Goal: Task Accomplishment & Management: Complete application form

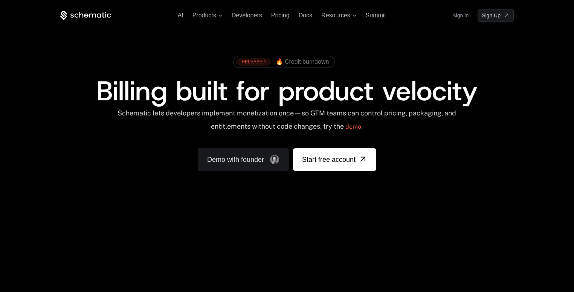
click at [270, 14] on ul "AI Products Developers Pricing Docs Resources Summit" at bounding box center [282, 15] width 208 height 7
click at [278, 18] on span "Pricing" at bounding box center [280, 15] width 18 height 6
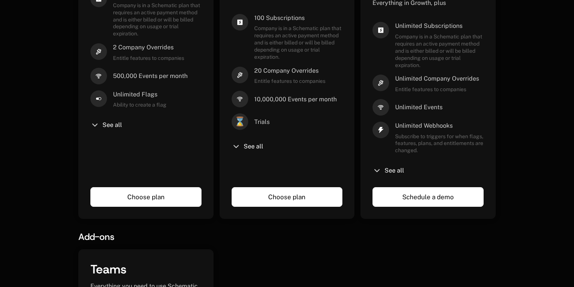
scroll to position [276, 0]
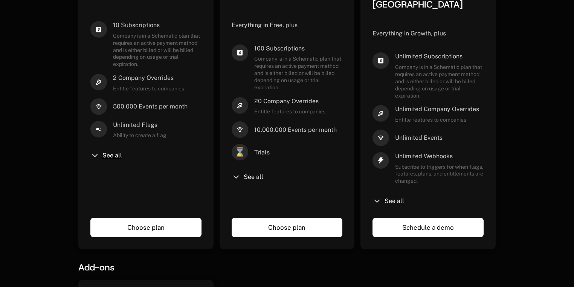
click at [112, 153] on span "See all" at bounding box center [113, 156] width 20 height 6
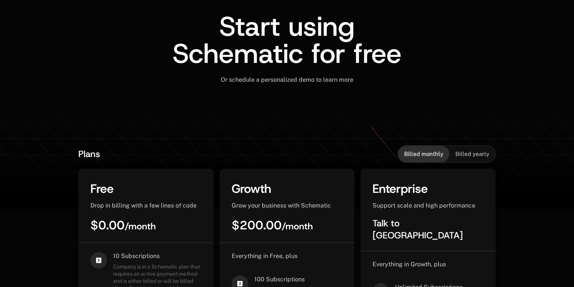
scroll to position [56, 0]
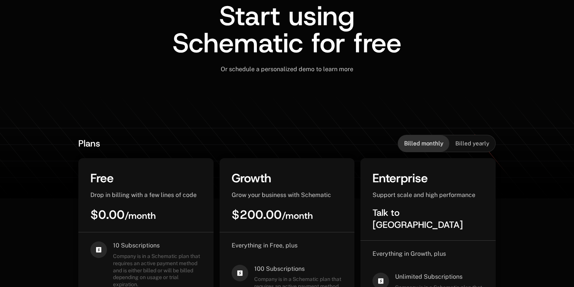
click at [477, 140] on span "Billed yearly" at bounding box center [473, 144] width 34 height 8
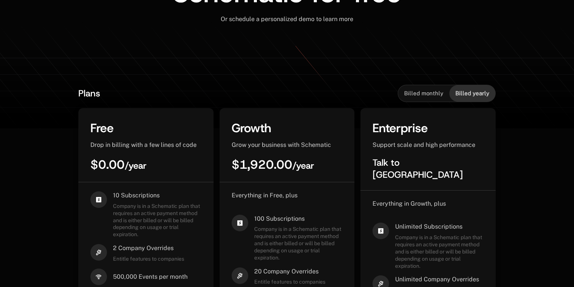
scroll to position [118, 0]
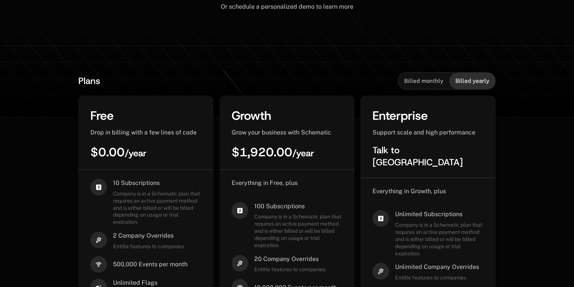
click at [435, 80] on span "Billed monthly" at bounding box center [423, 81] width 39 height 8
click at [468, 79] on span "Billed yearly" at bounding box center [473, 81] width 34 height 8
click at [420, 79] on span "Billed monthly" at bounding box center [423, 81] width 39 height 8
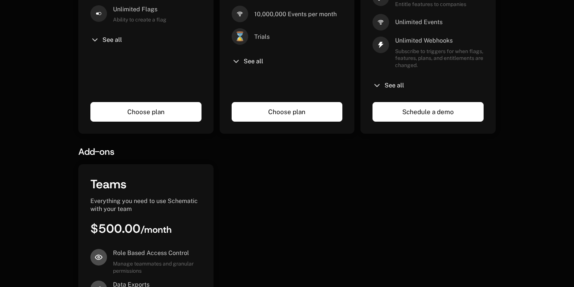
scroll to position [433, 0]
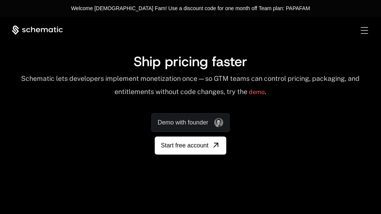
click at [0, 0] on span "Sign Up" at bounding box center [0, 0] width 0 height 0
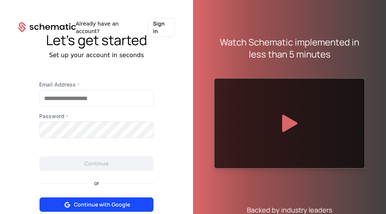
click at [128, 200] on button "Continue with Google" at bounding box center [96, 204] width 115 height 15
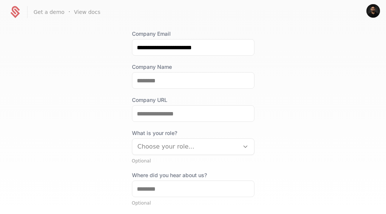
scroll to position [89, 0]
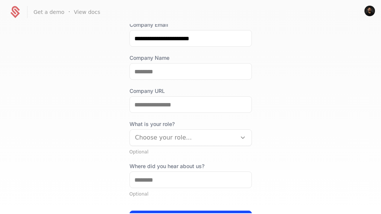
click at [192, 135] on div at bounding box center [183, 138] width 96 height 11
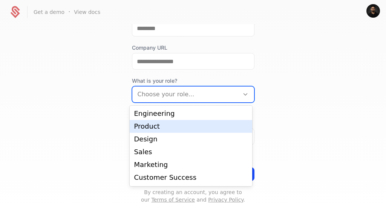
scroll to position [12, 0]
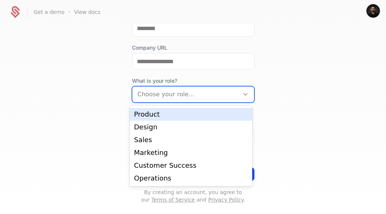
click at [274, 109] on div "**********" at bounding box center [193, 119] width 386 height 190
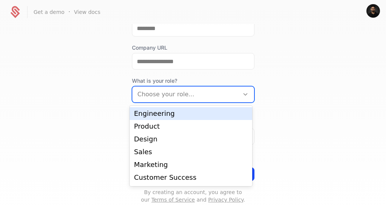
click at [183, 98] on div at bounding box center [186, 94] width 96 height 11
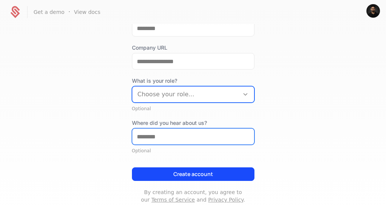
click at [175, 139] on input "Where did you hear about us?" at bounding box center [193, 137] width 122 height 16
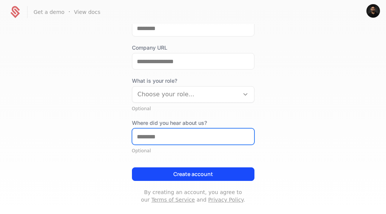
type input "*"
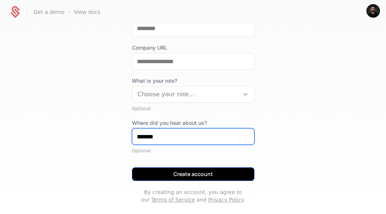
type input "*******"
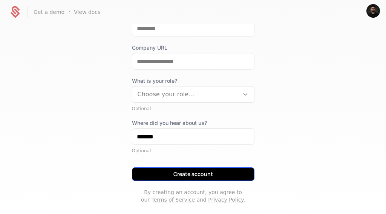
click at [230, 176] on button "Create account" at bounding box center [193, 175] width 122 height 14
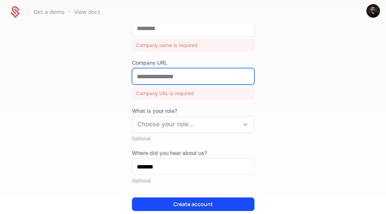
click at [177, 80] on input "Company URL" at bounding box center [193, 77] width 122 height 16
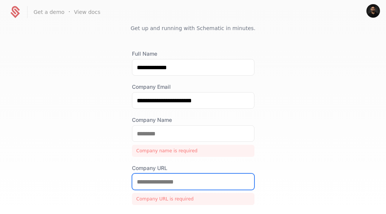
scroll to position [0, 0]
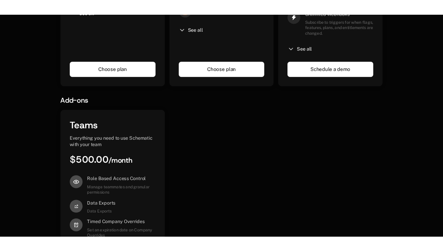
scroll to position [419, 0]
